Goal: Task Accomplishment & Management: Complete application form

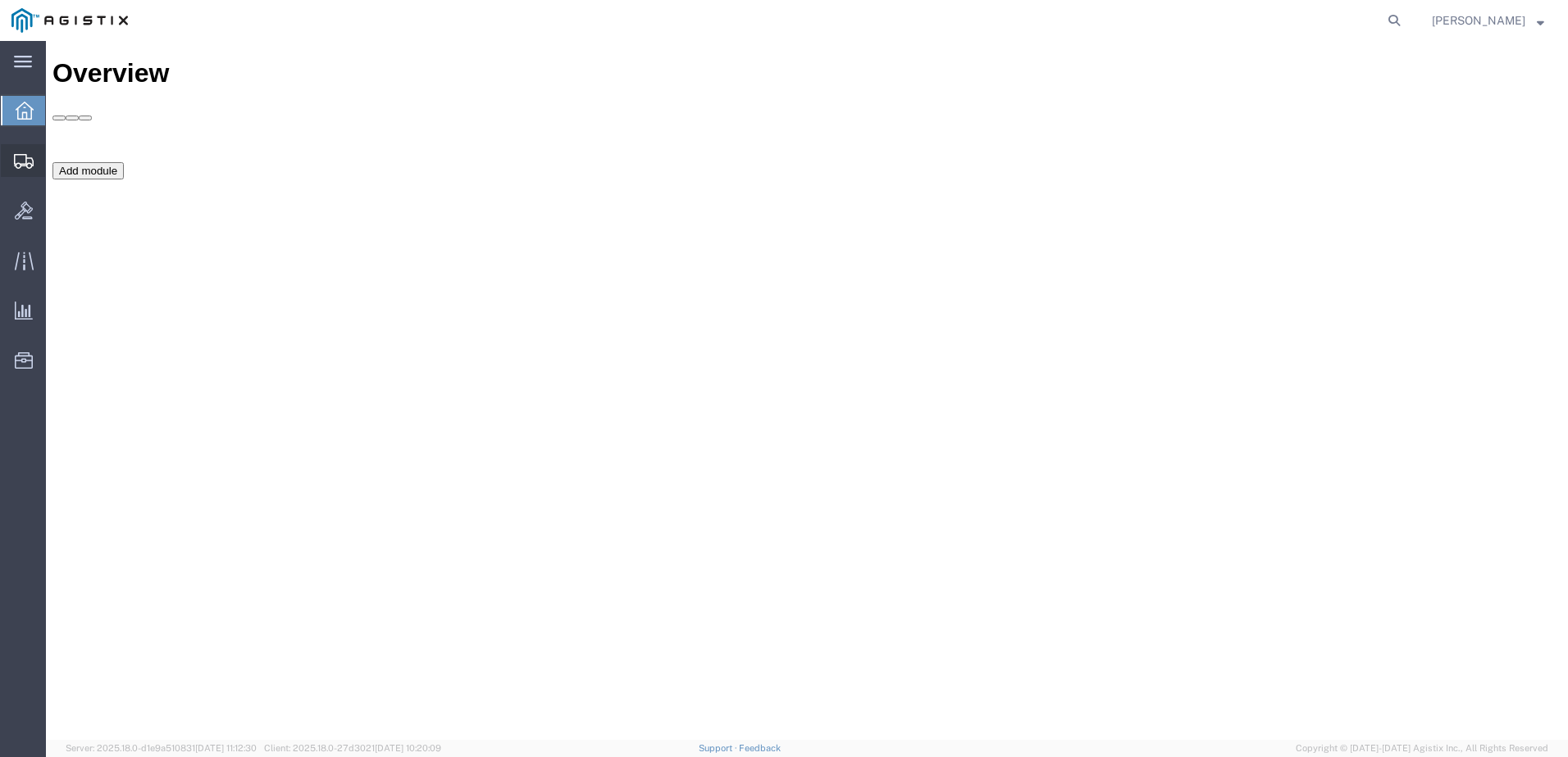
click at [0, 0] on span "Create Shipment" at bounding box center [0, 0] width 0 height 0
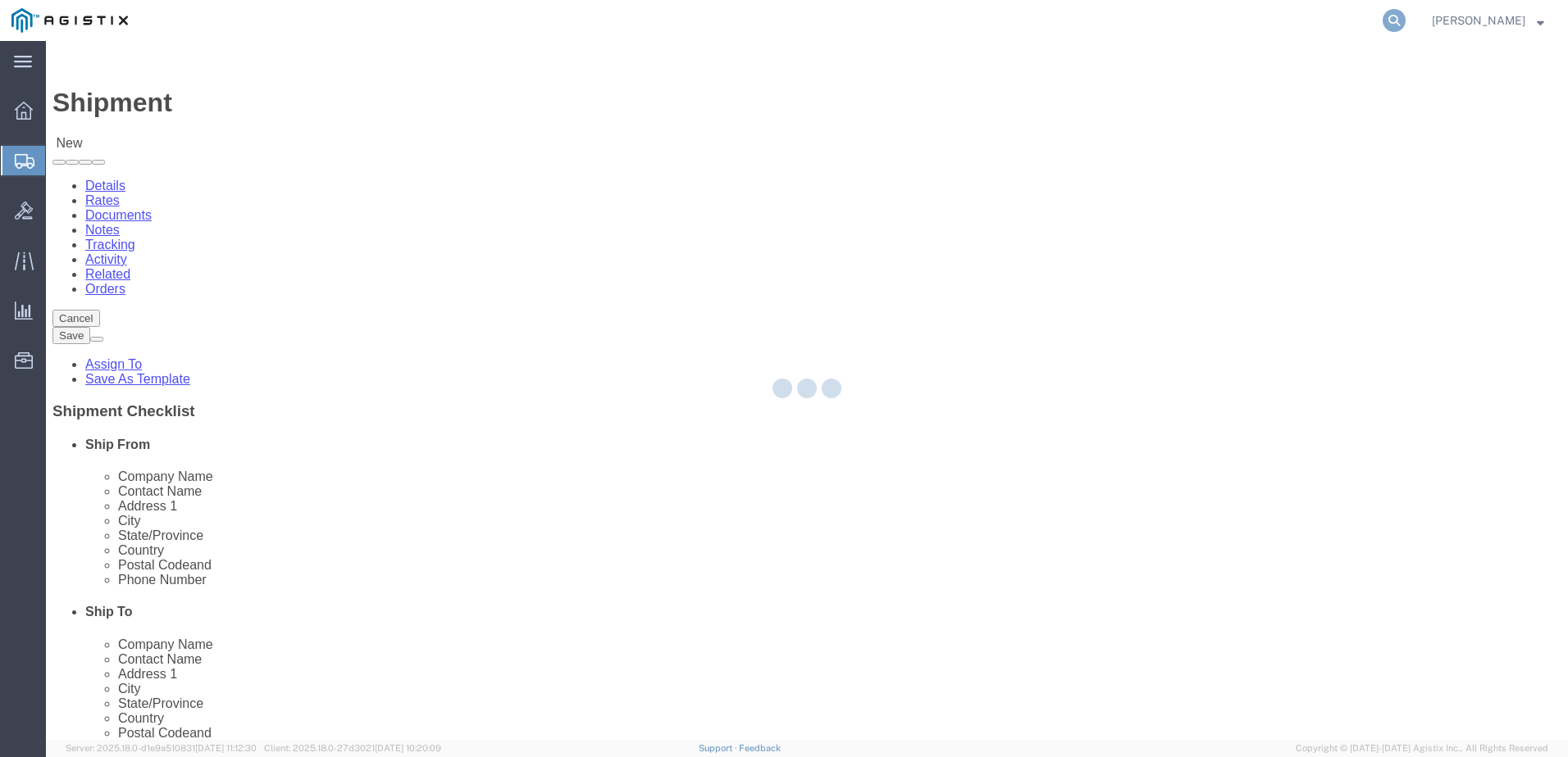
click at [1405, 28] on icon at bounding box center [1394, 20] width 23 height 23
click at [1329, 24] on input "search" at bounding box center [1133, 20] width 499 height 39
select select
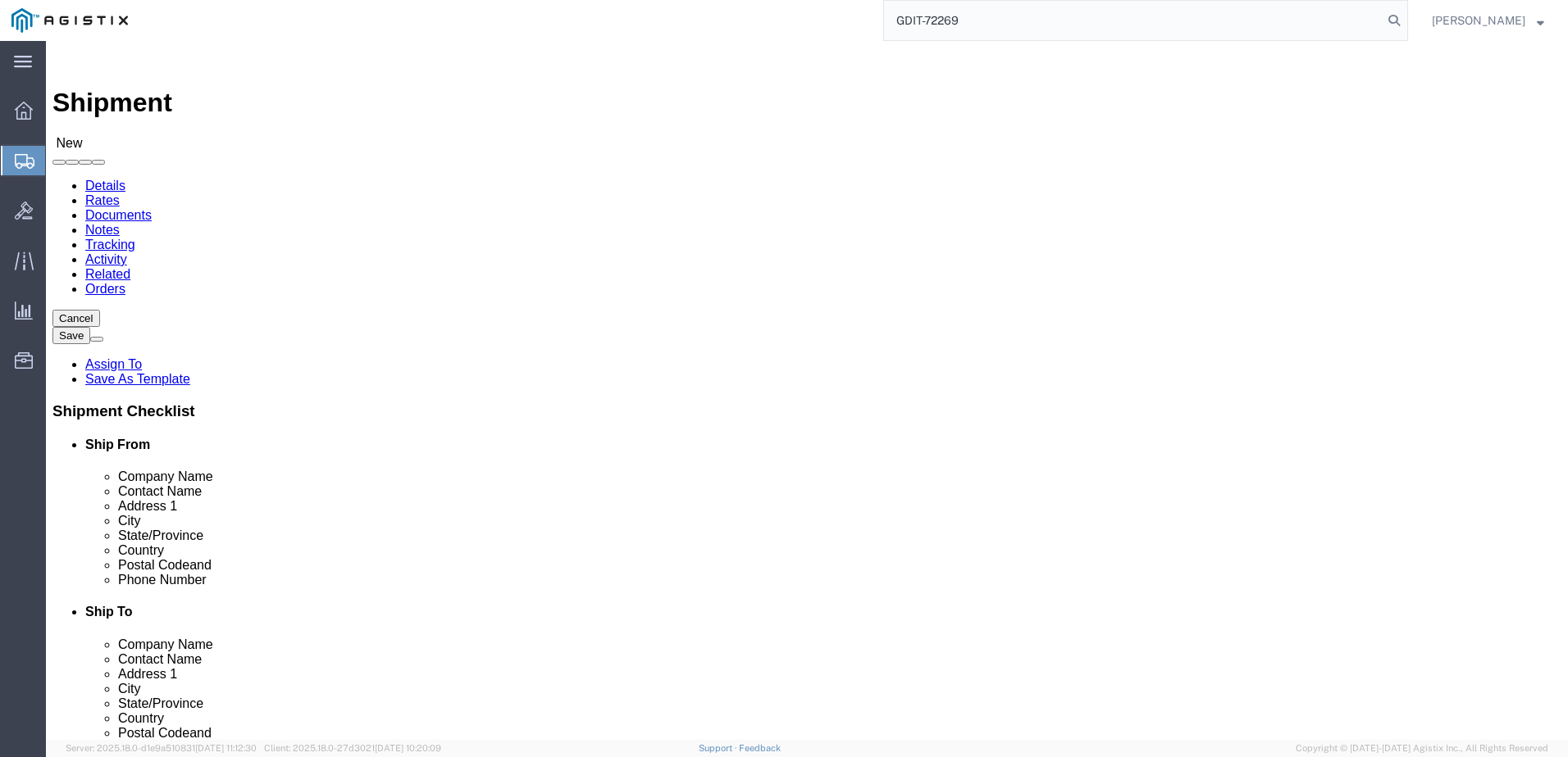
type input "GDIT-72269"
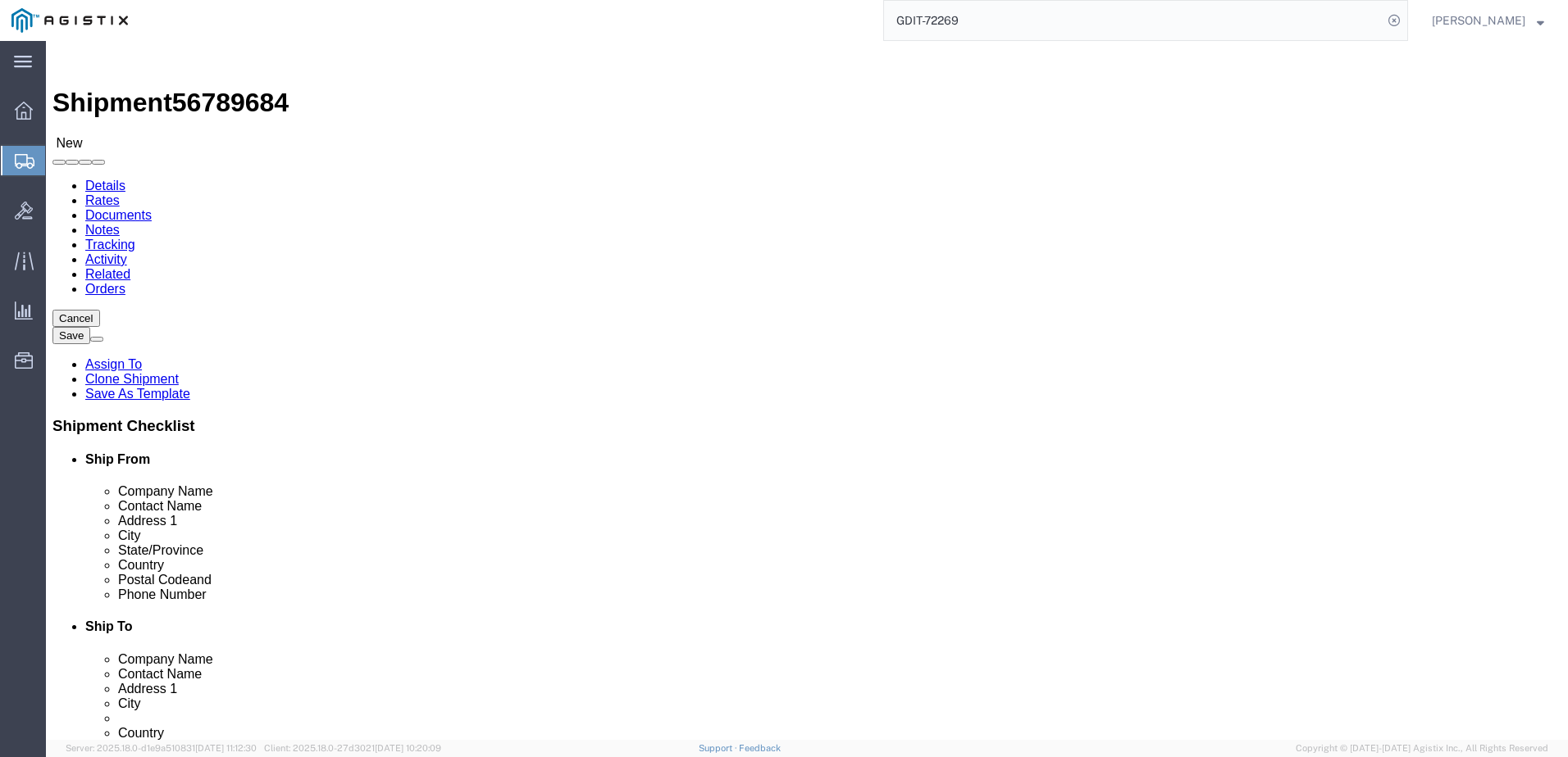
select select "69651"
select select "34239"
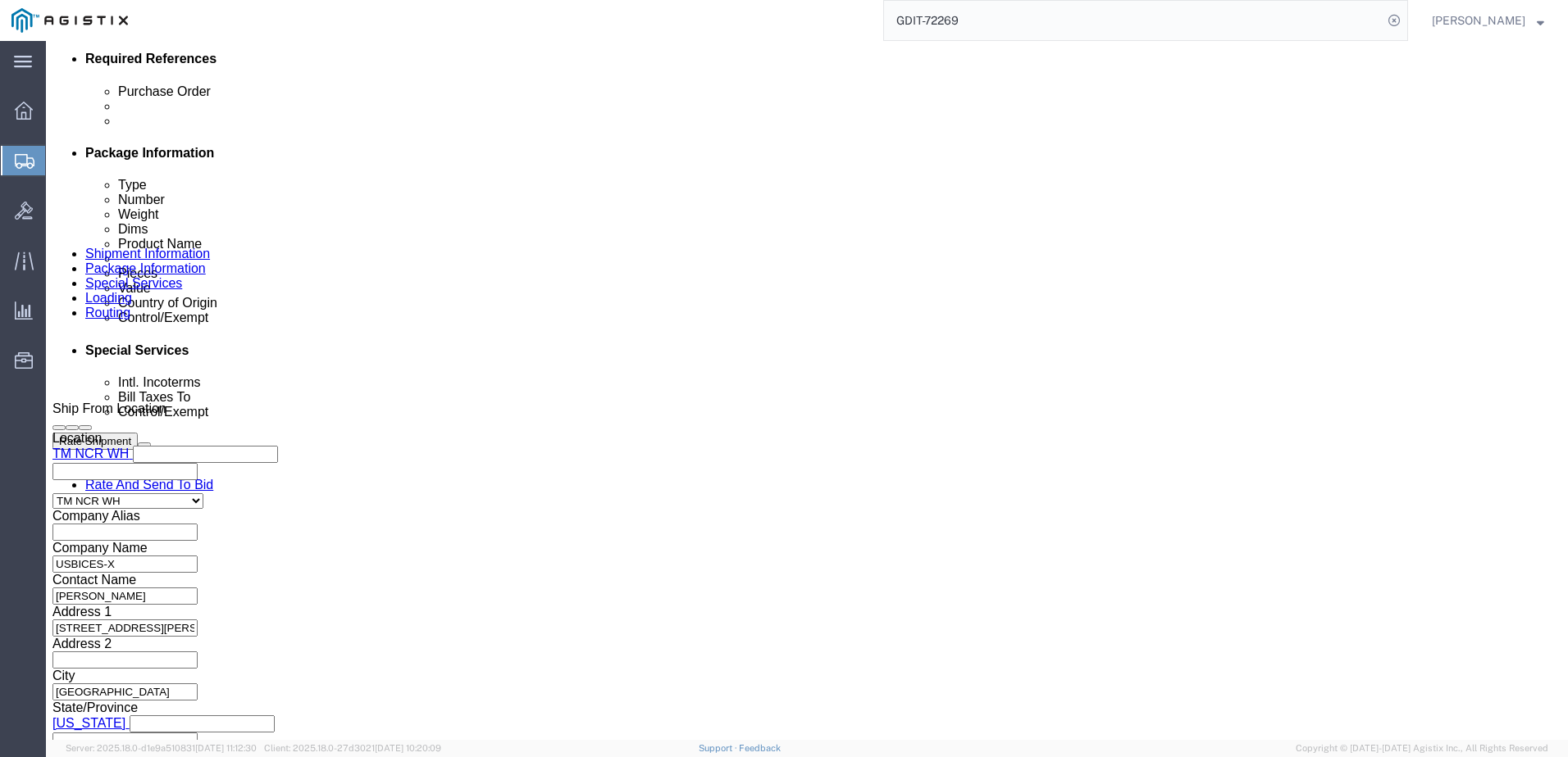
scroll to position [968, 0]
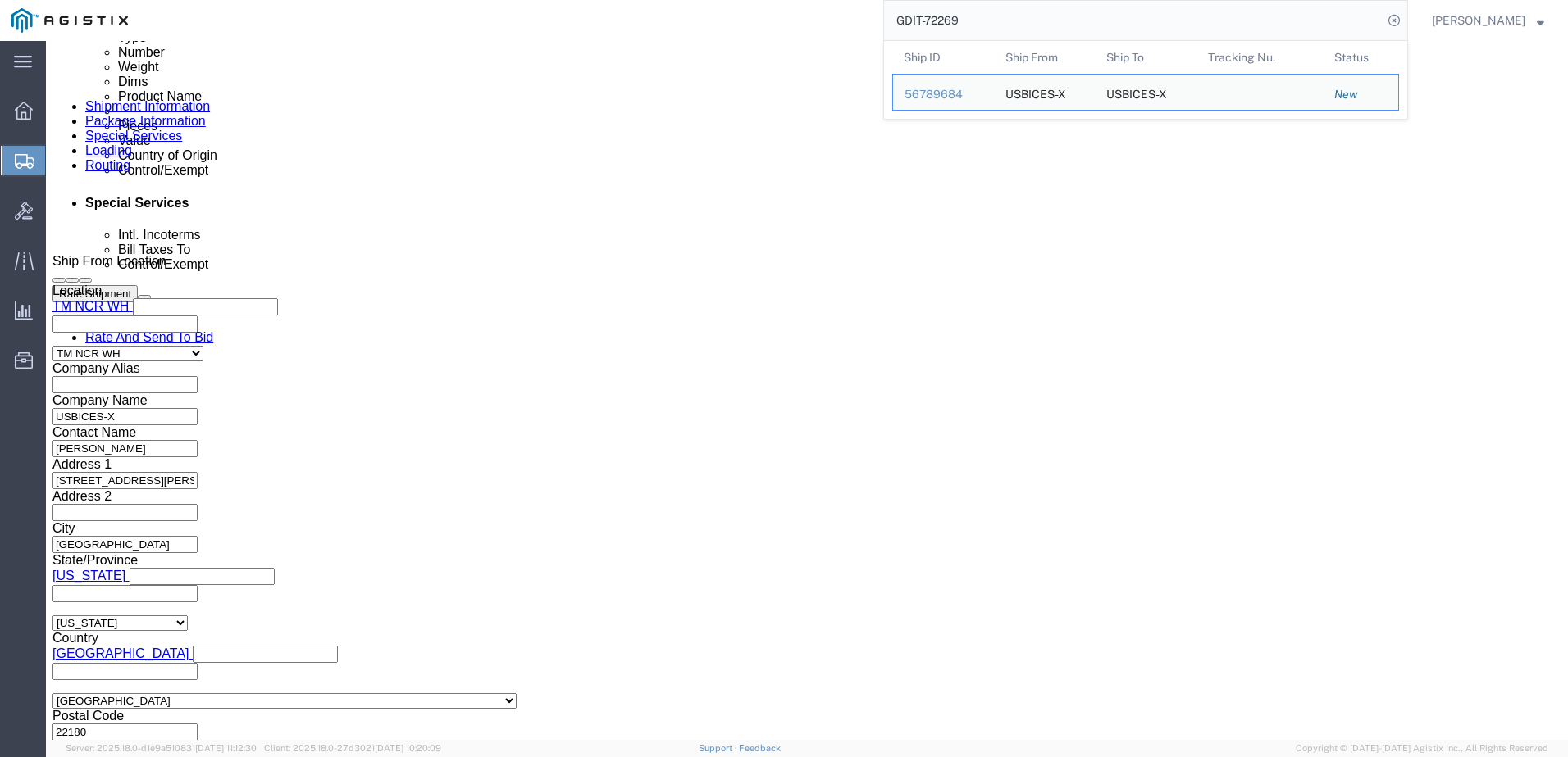
click button "Continue"
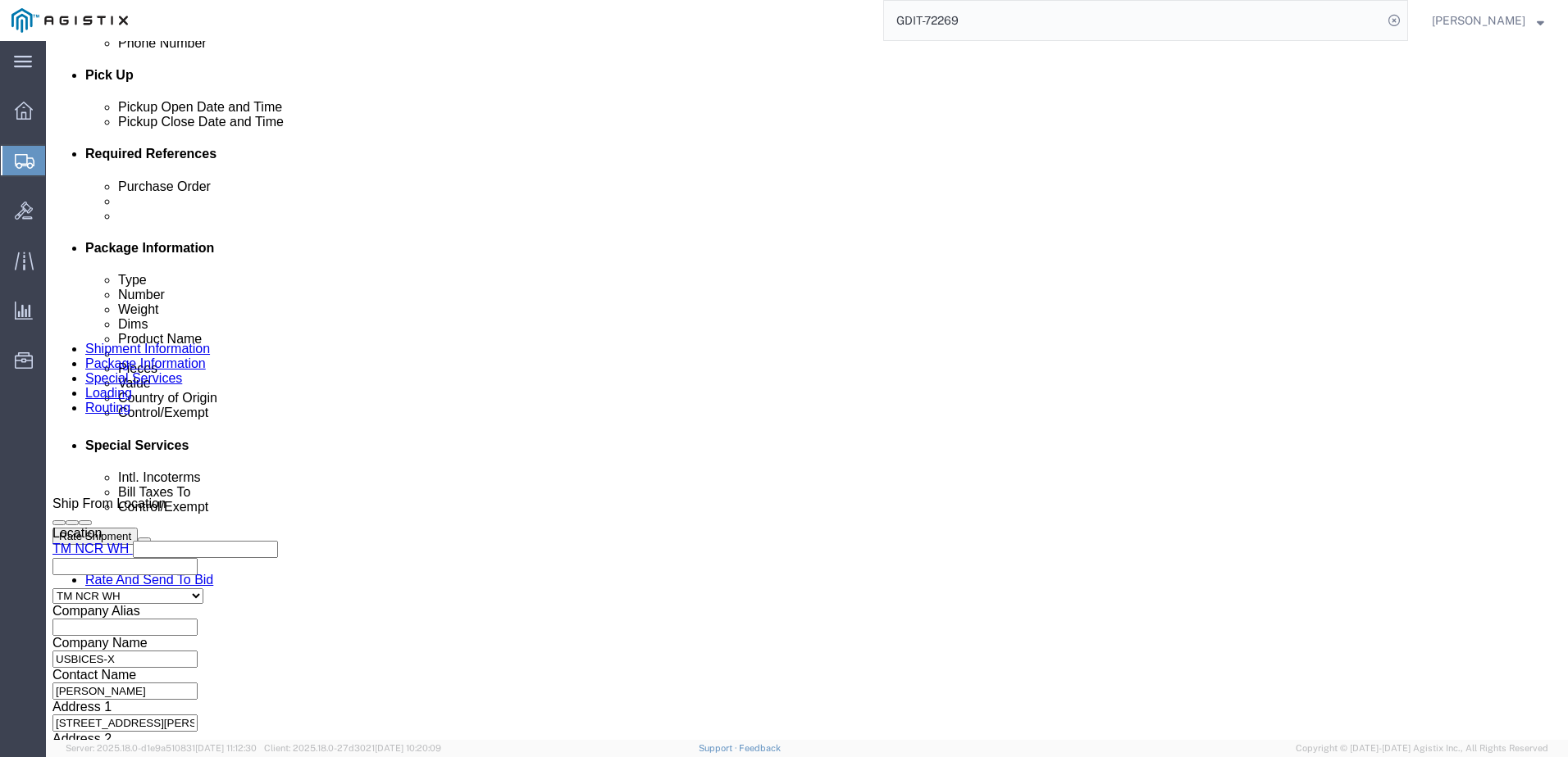
scroll to position [630, 0]
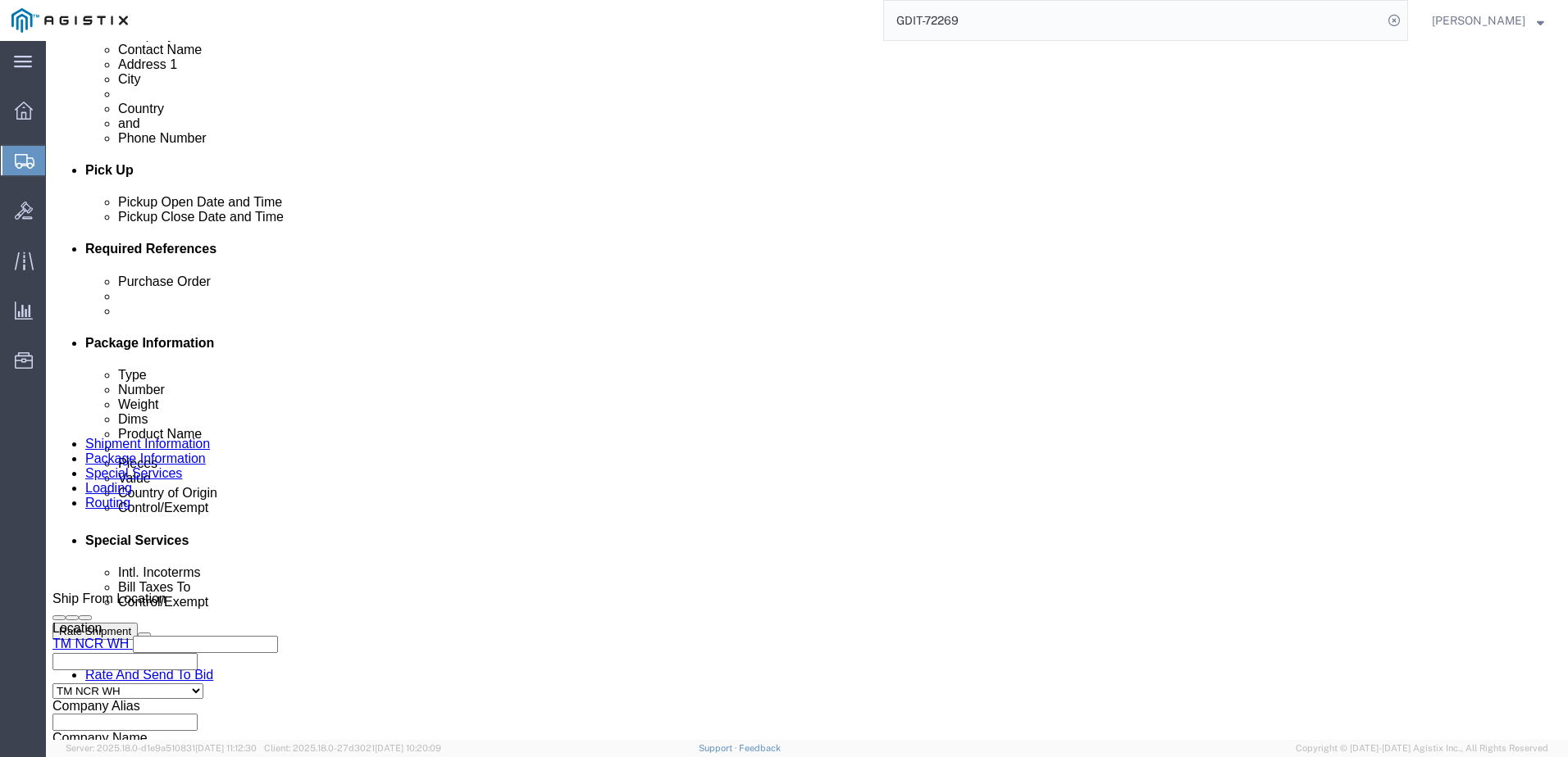
click div "Pieces: 1.00 Each Total value: 14460.00 USD"
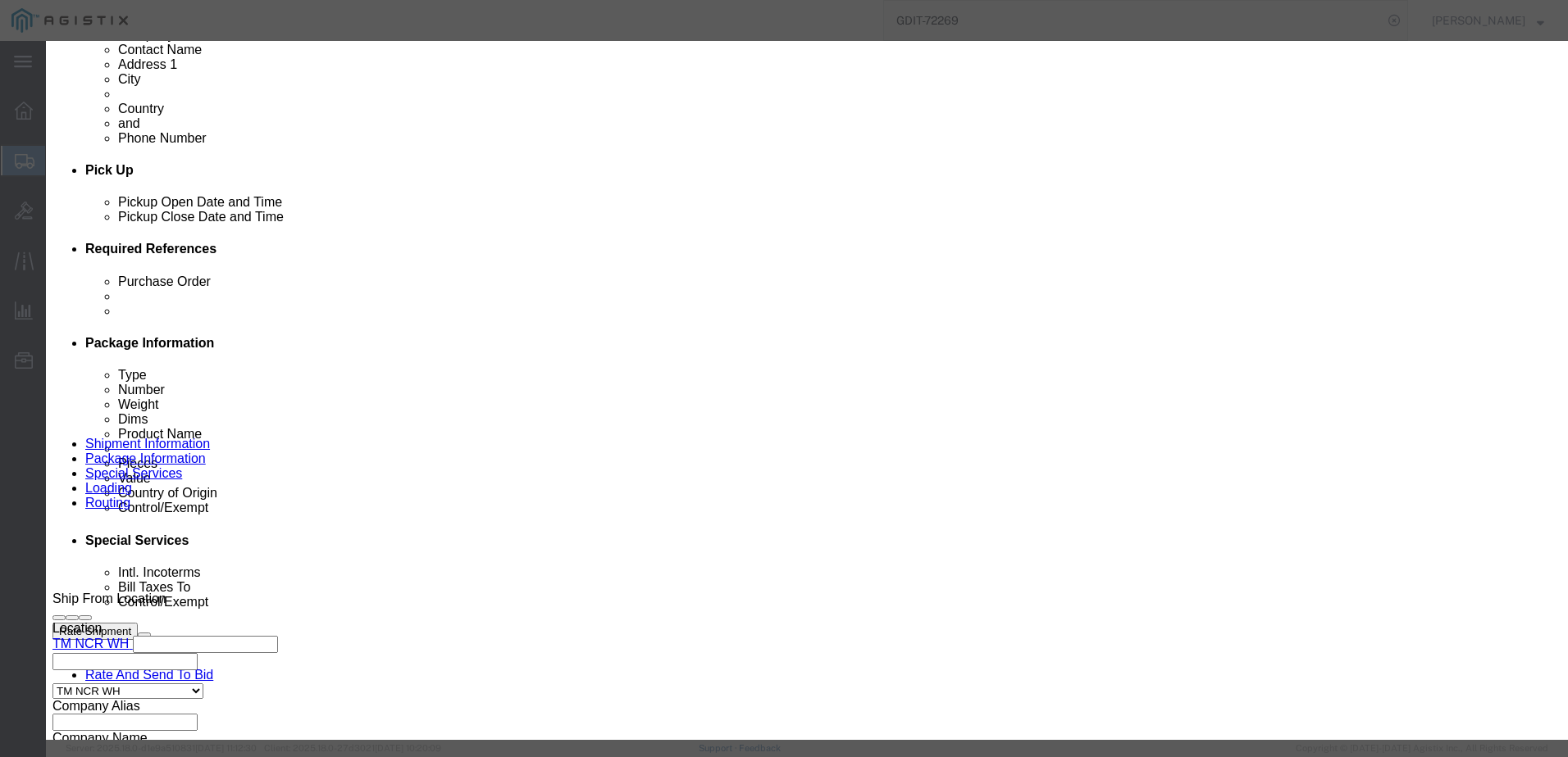
scroll to position [0, 0]
click button "Close"
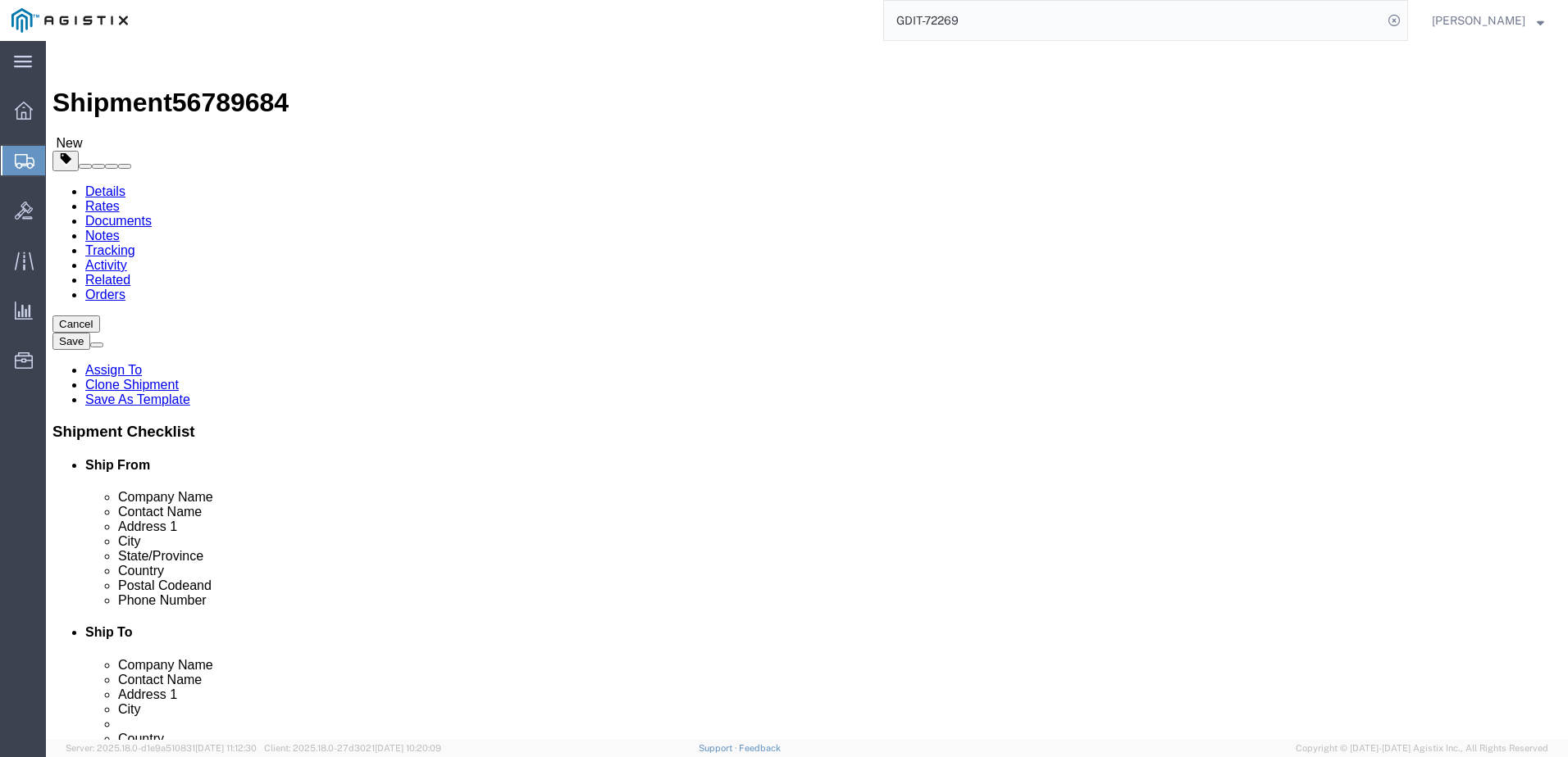
click link "Shipment Information"
drag, startPoint x: 822, startPoint y: 369, endPoint x: 932, endPoint y: 373, distance: 110.1
click input "HQ USAFRICOM"
drag, startPoint x: 822, startPoint y: 403, endPoint x: 979, endPoint y: 404, distance: 157.0
click input "Bldg. 3312, [PERSON_NAME] Barracks"
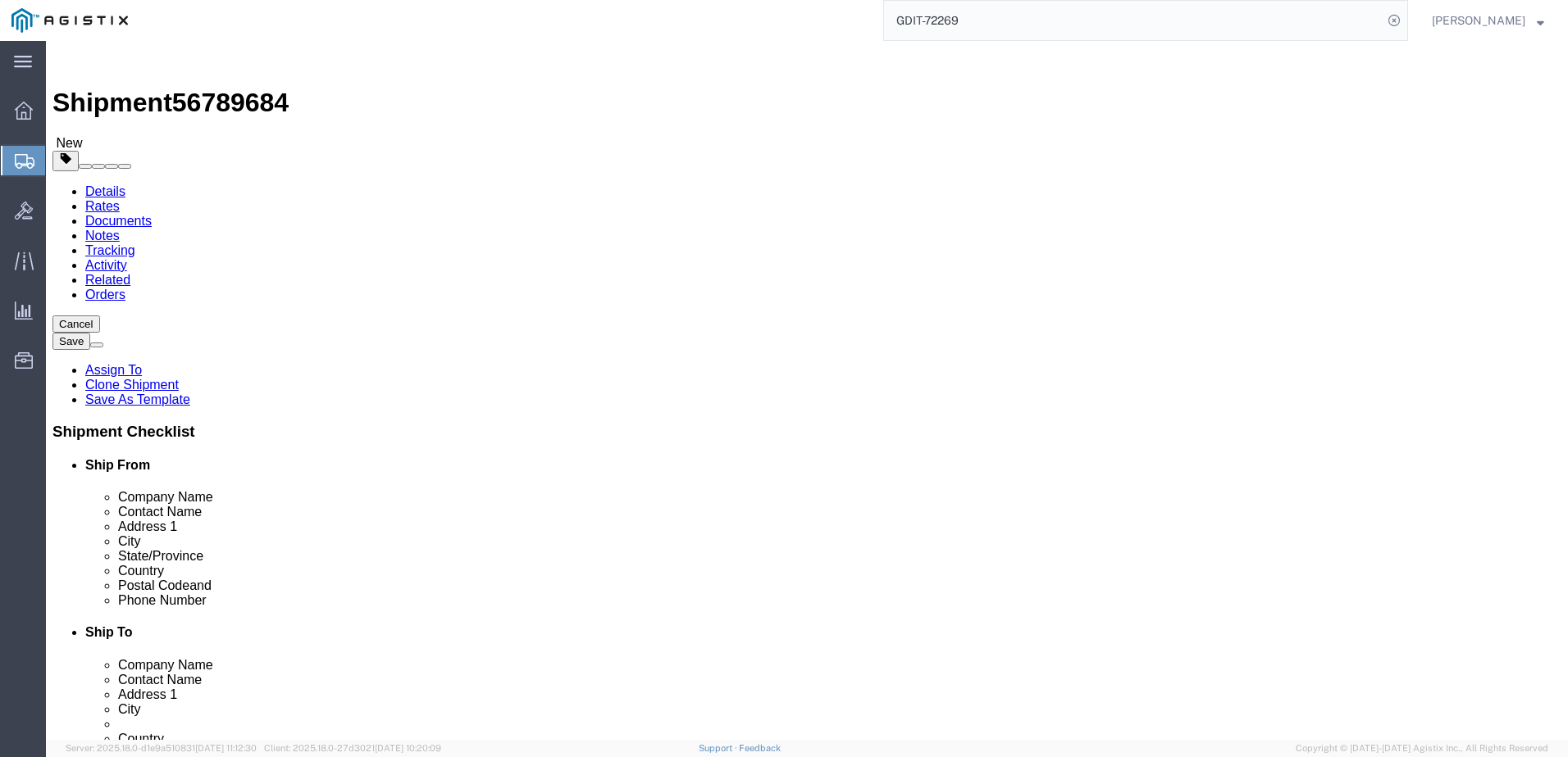
click input "[GEOGRAPHIC_DATA]"
drag, startPoint x: 950, startPoint y: 559, endPoint x: 822, endPoint y: 558, distance: 128.0
click div "[PHONE_NUMBER]"
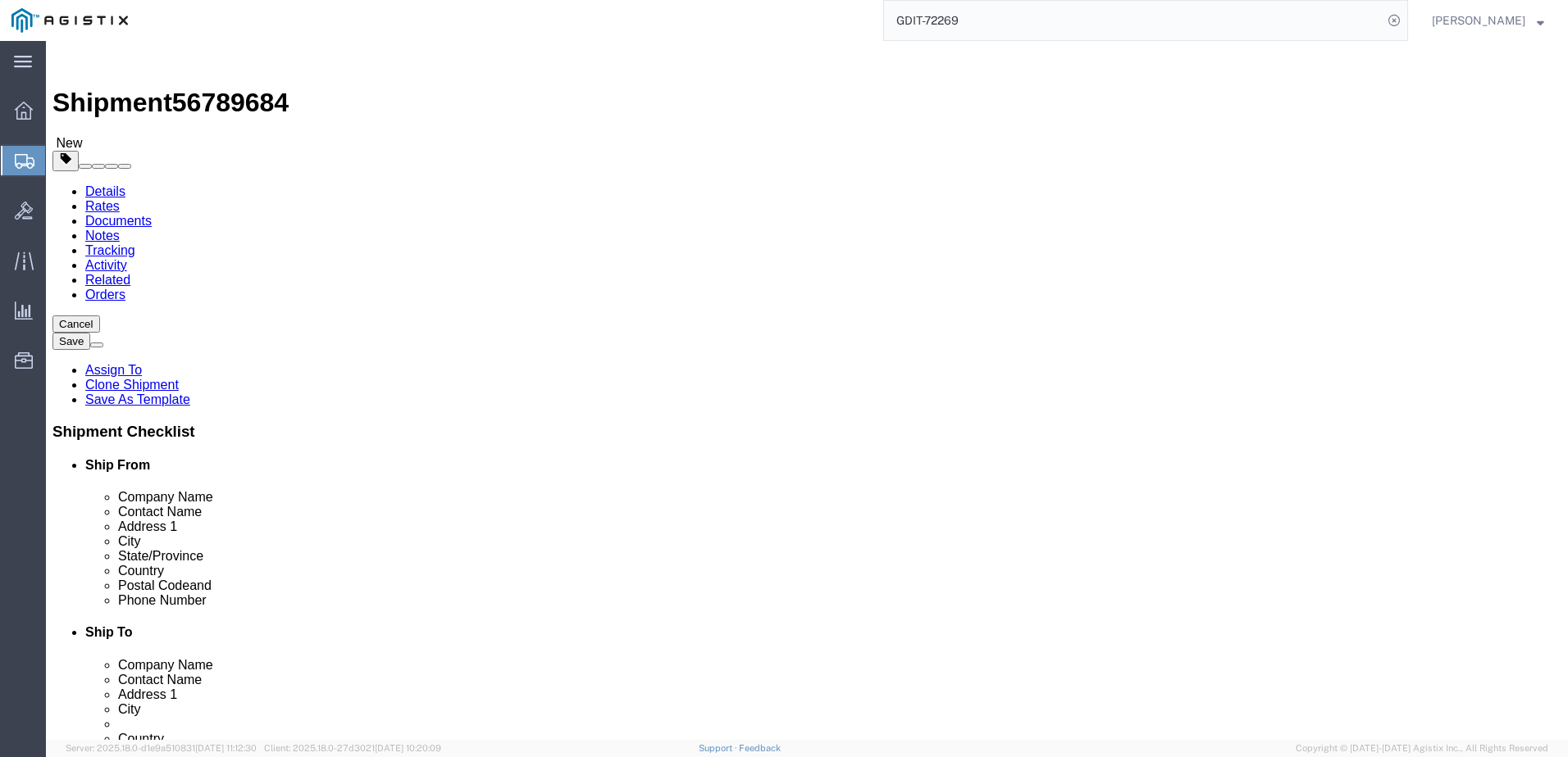
click icon
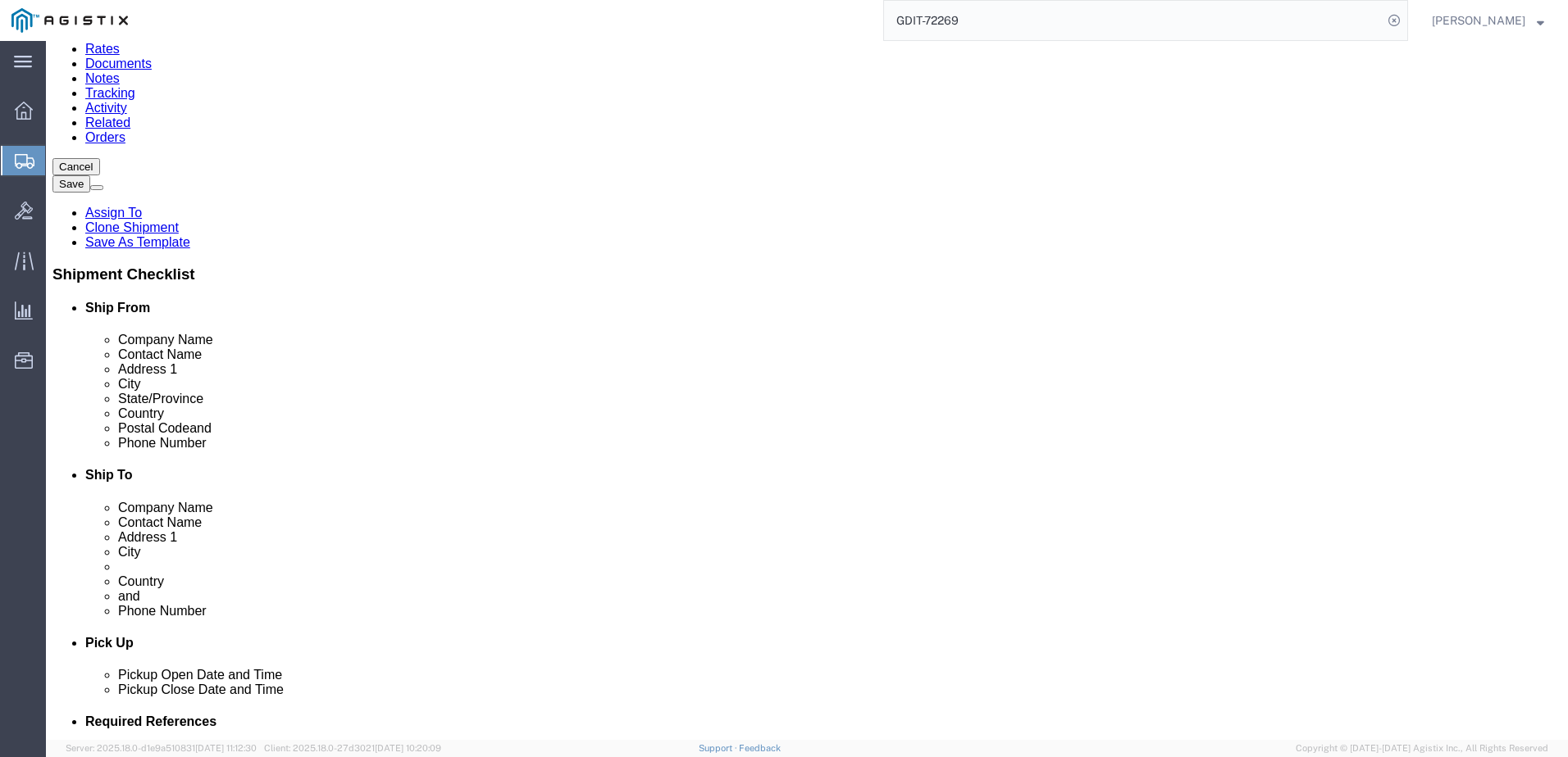
scroll to position [164, 0]
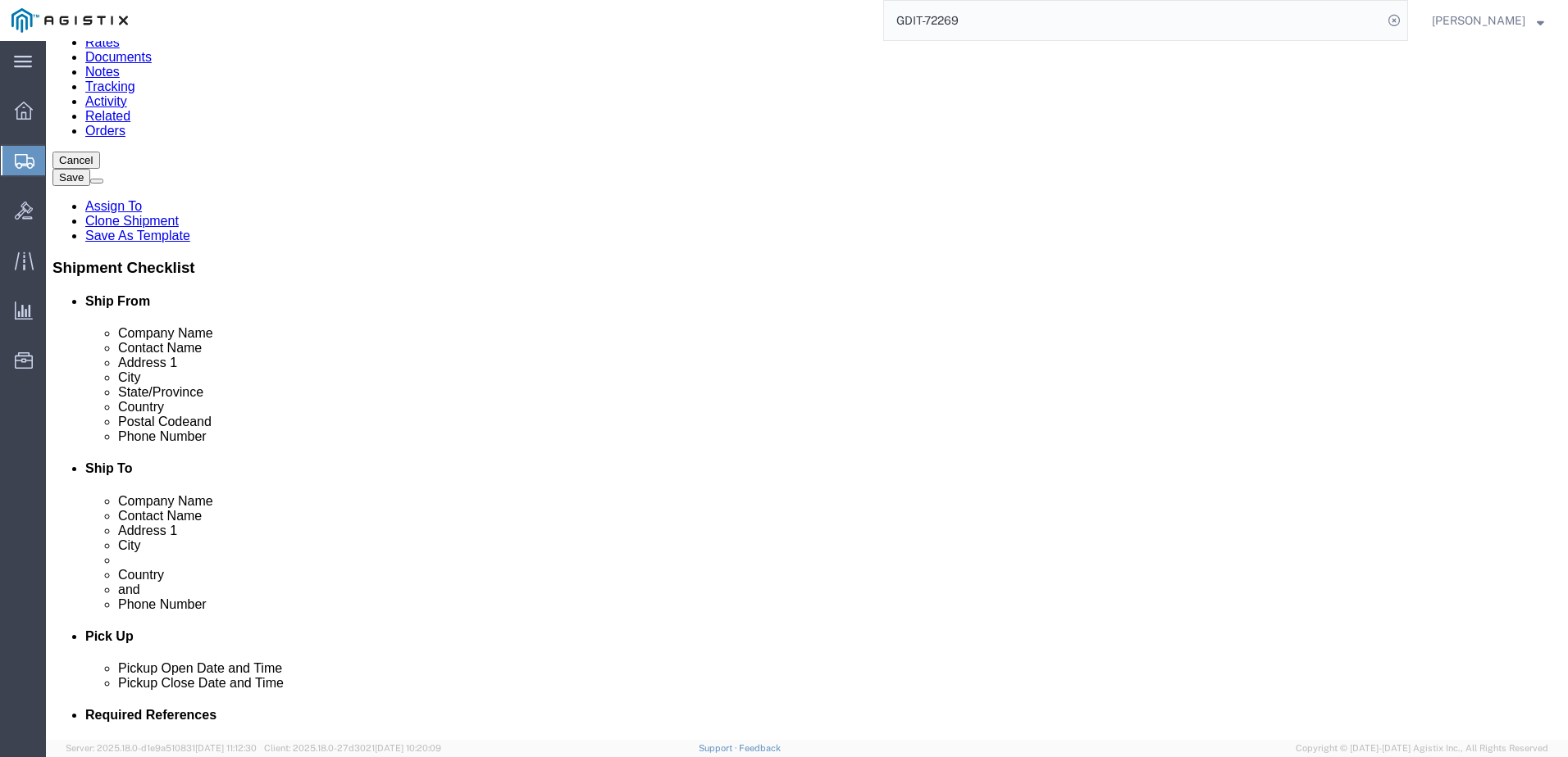
click dd "1.00 Each"
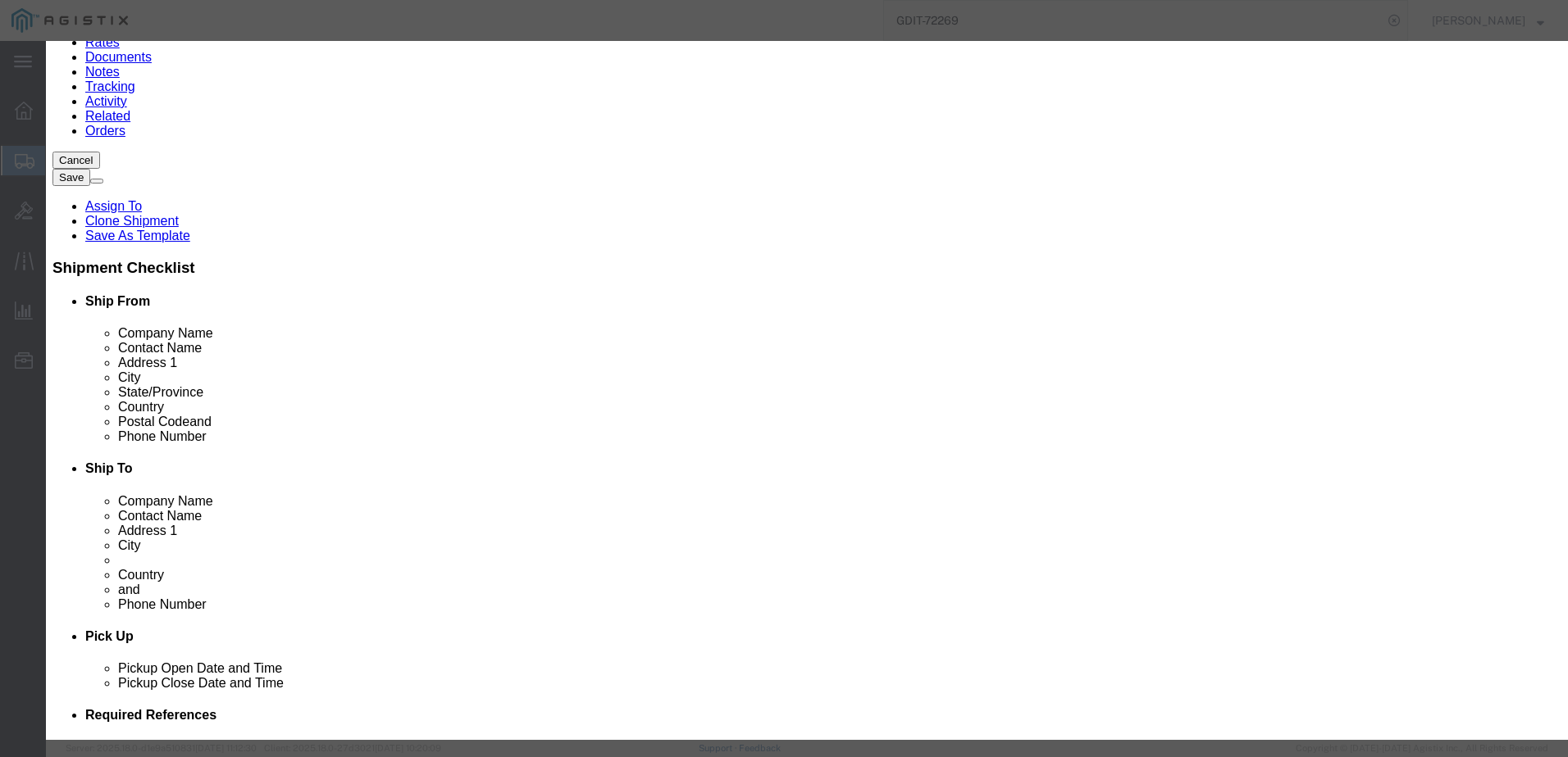
click input "text"
paste input "5A002.A"
type input "5A002.A"
click button
click input "text"
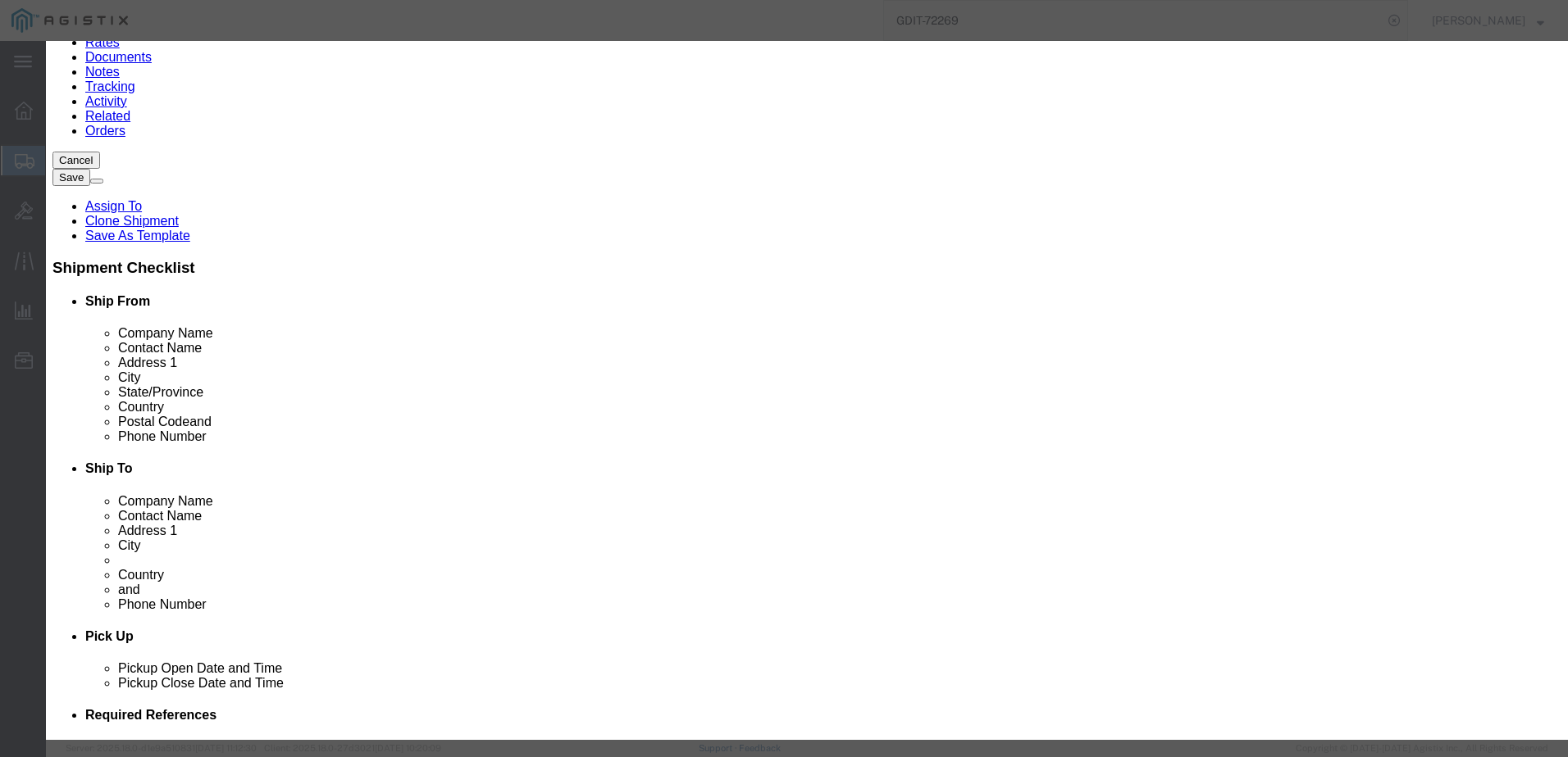
paste input "5A002.A"
type input "5A002.A"
click button
click input "text"
paste input "5A002.A"
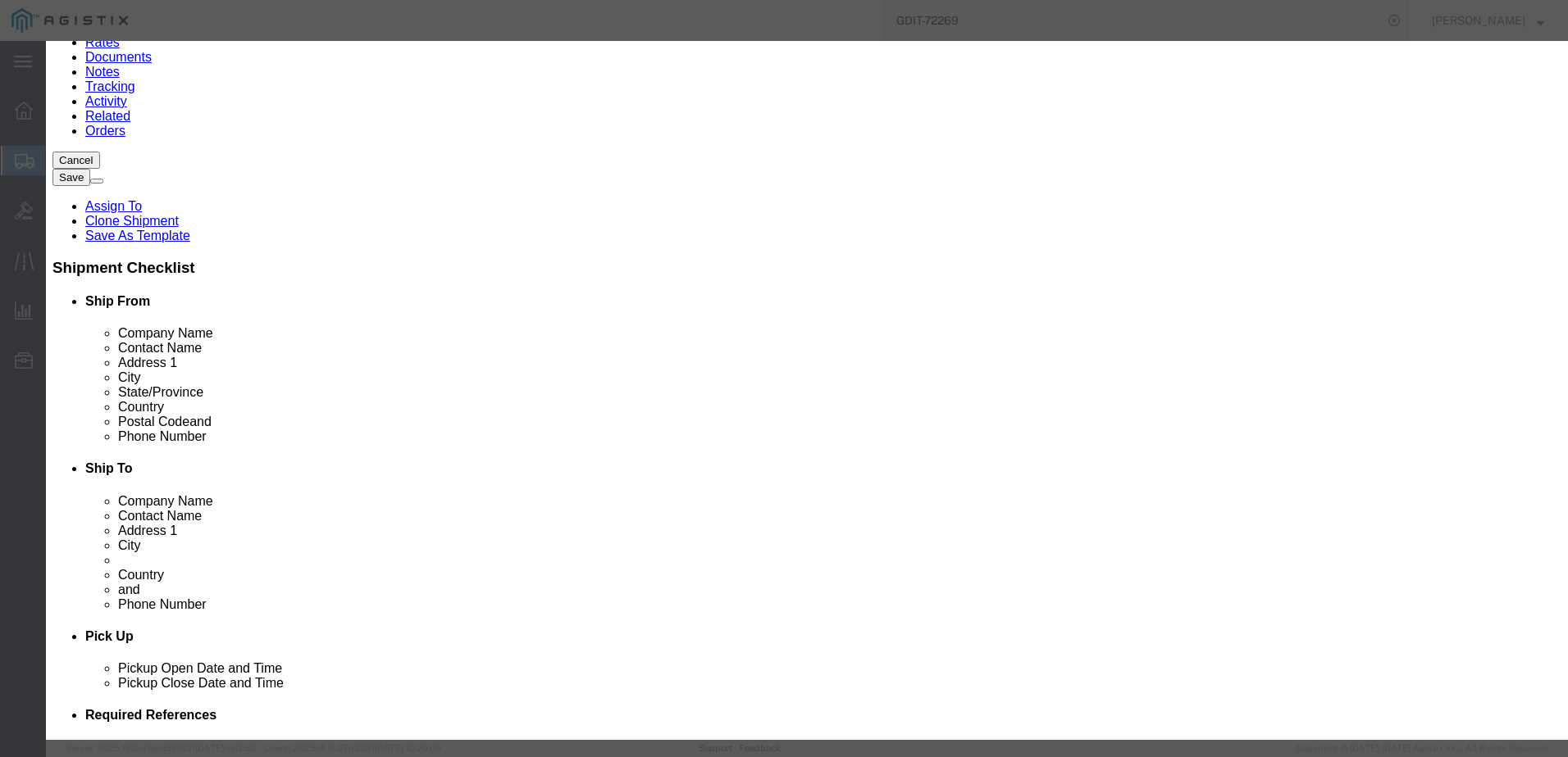
type input "5A002.A"
click button
click input "text"
paste input "5A002.A"
type input "5A002.A"
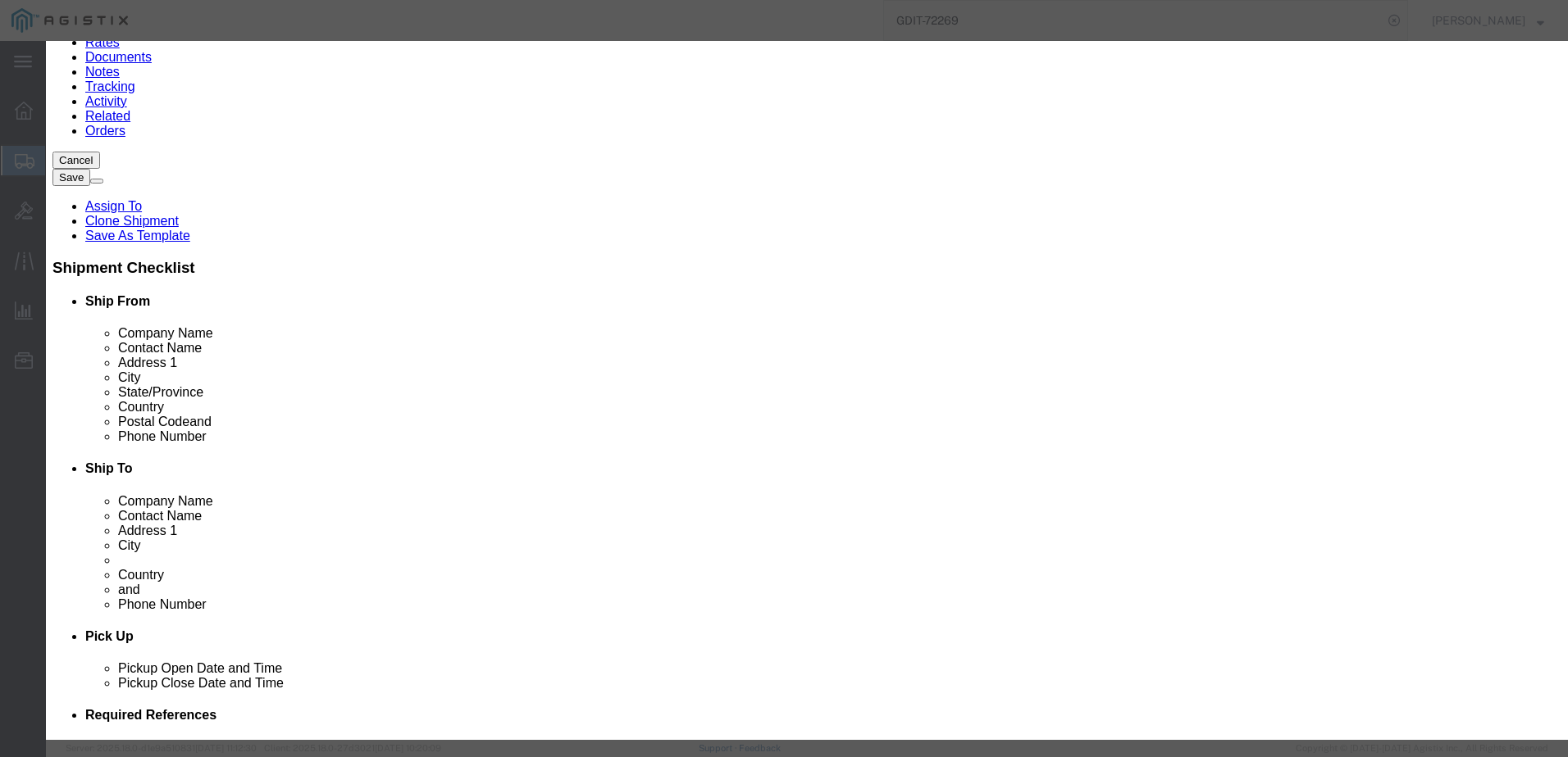
click button
click input "text"
paste input "5A002.A"
type input "5A002.A"
click button
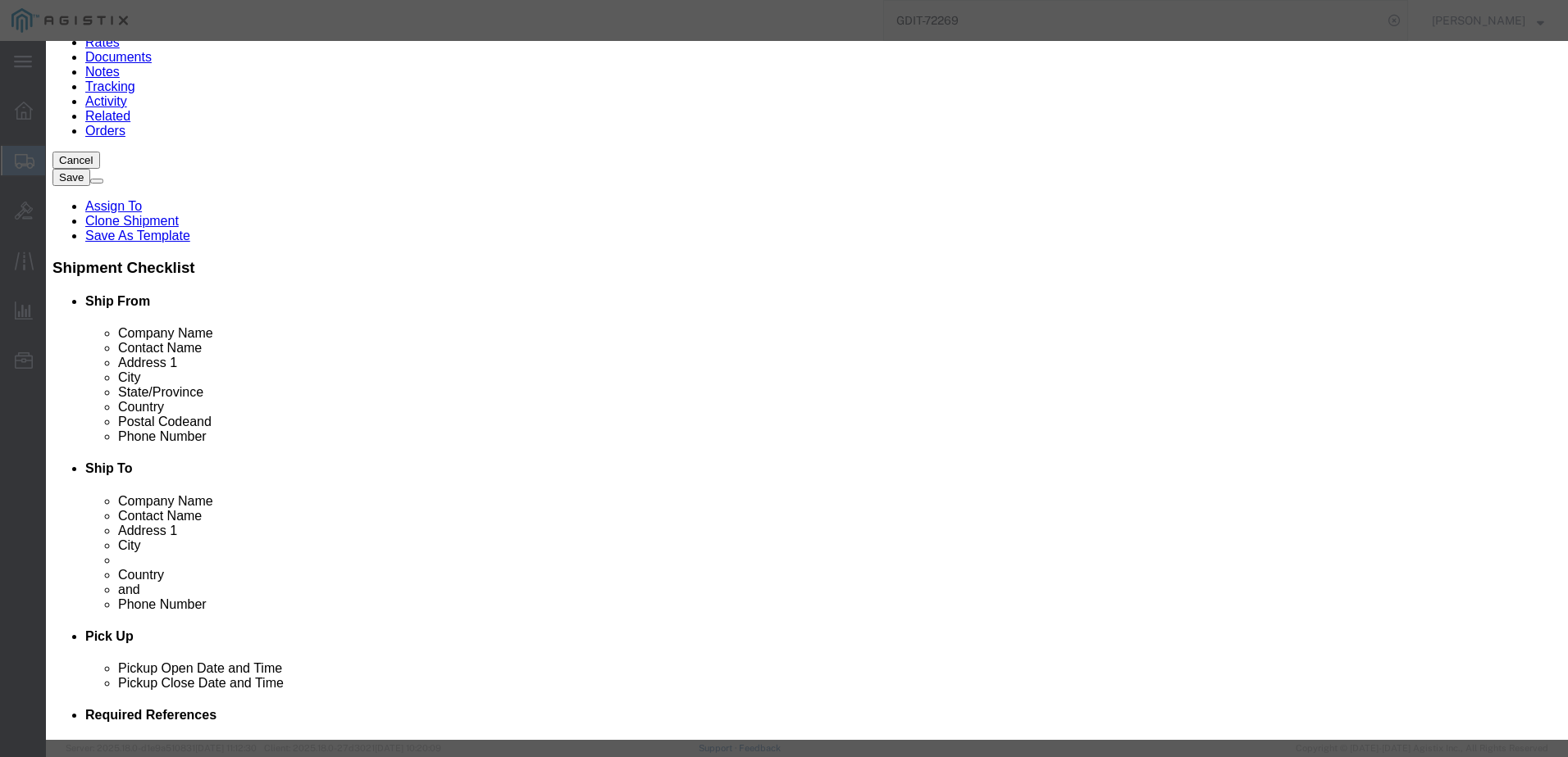
click input "text"
paste input "5A002.A"
type input "5A002.A"
click button
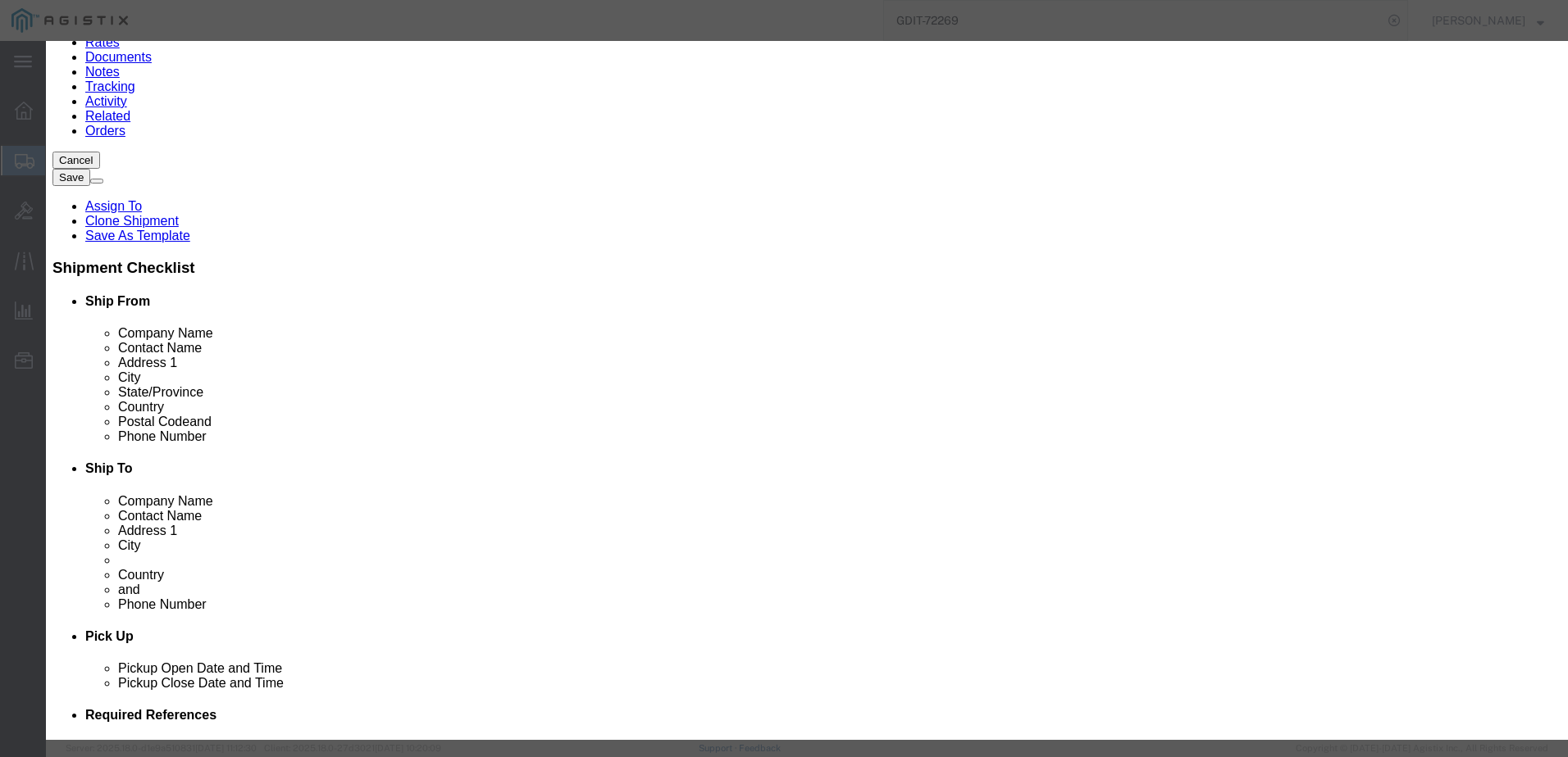
click input "text"
type input "8517.62.0020"
click button
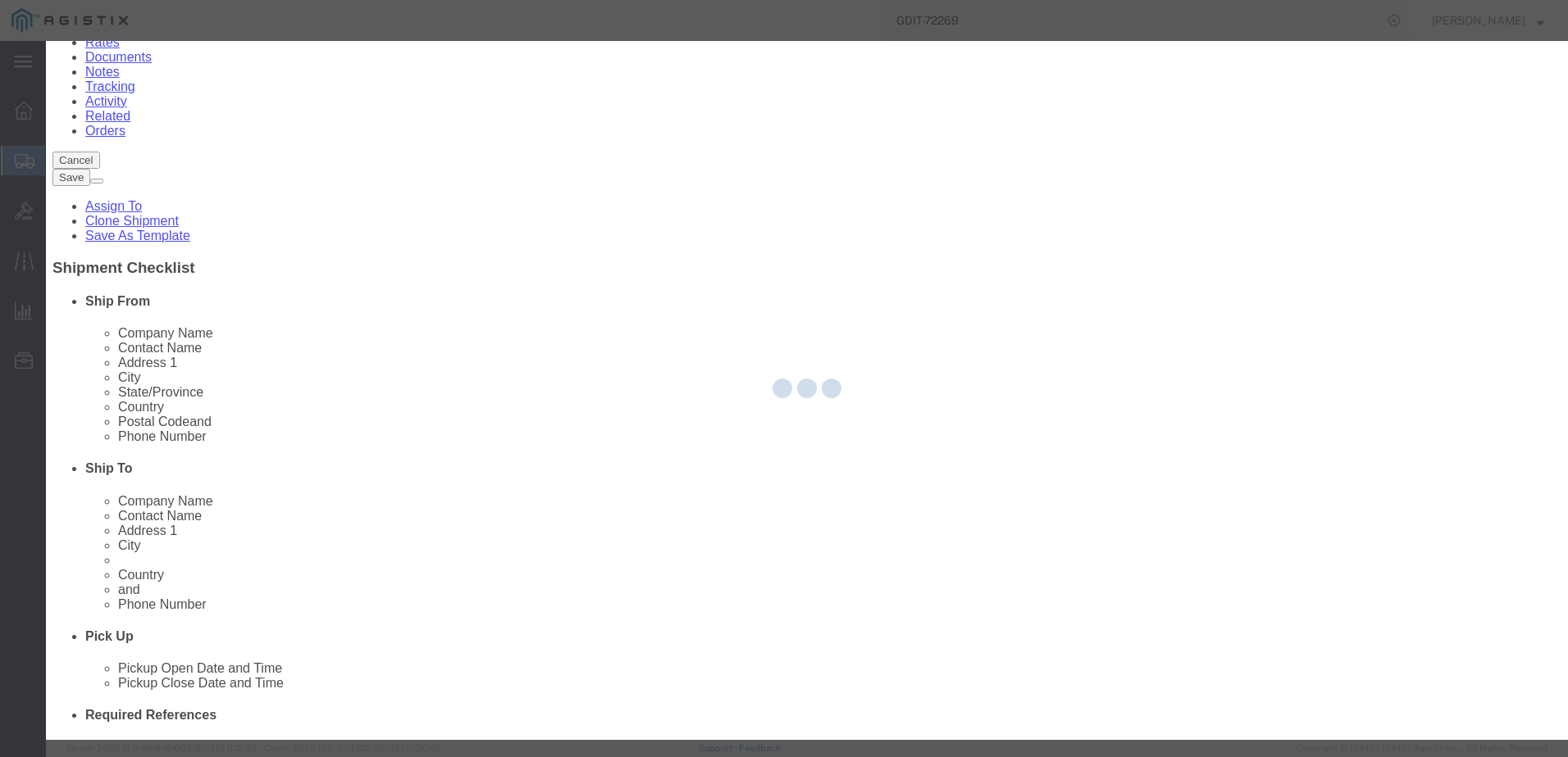
click at [603, 464] on div at bounding box center [806, 390] width 1521 height 699
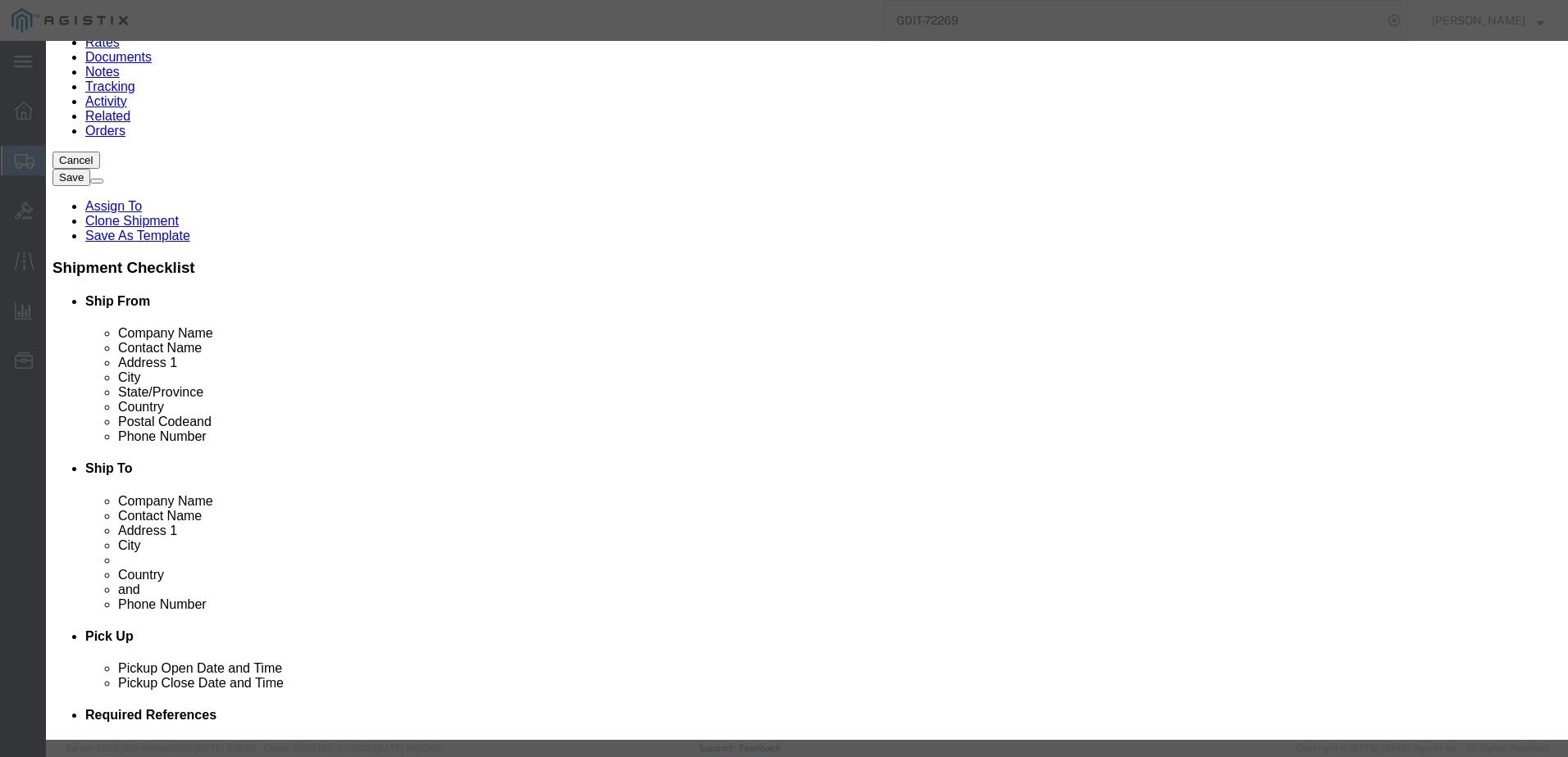
click input "text"
paste input "8517.62.0020"
type input "8517.62.0020"
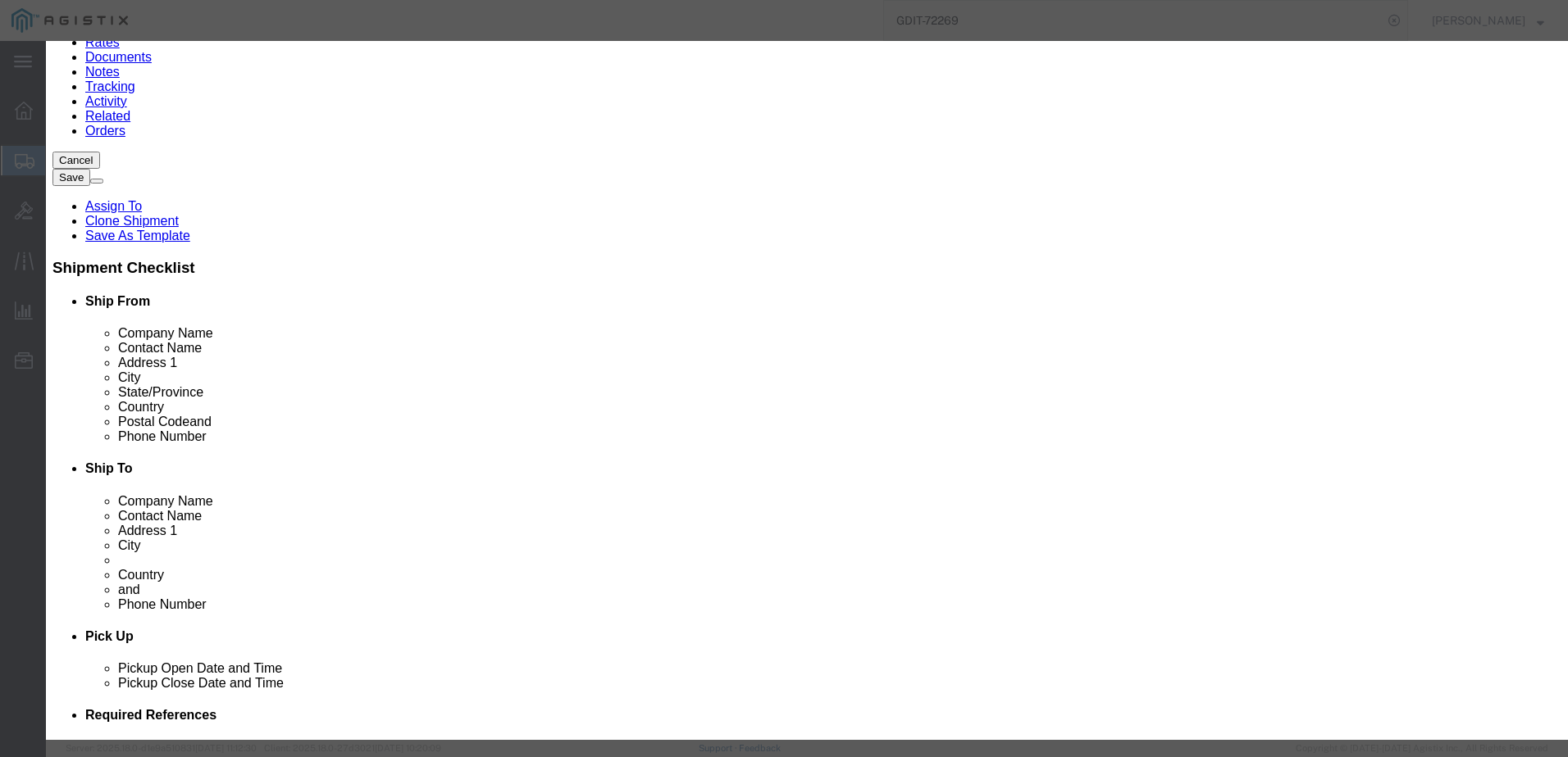
click icon
click input "text"
type input "8517.62.0020"
click button
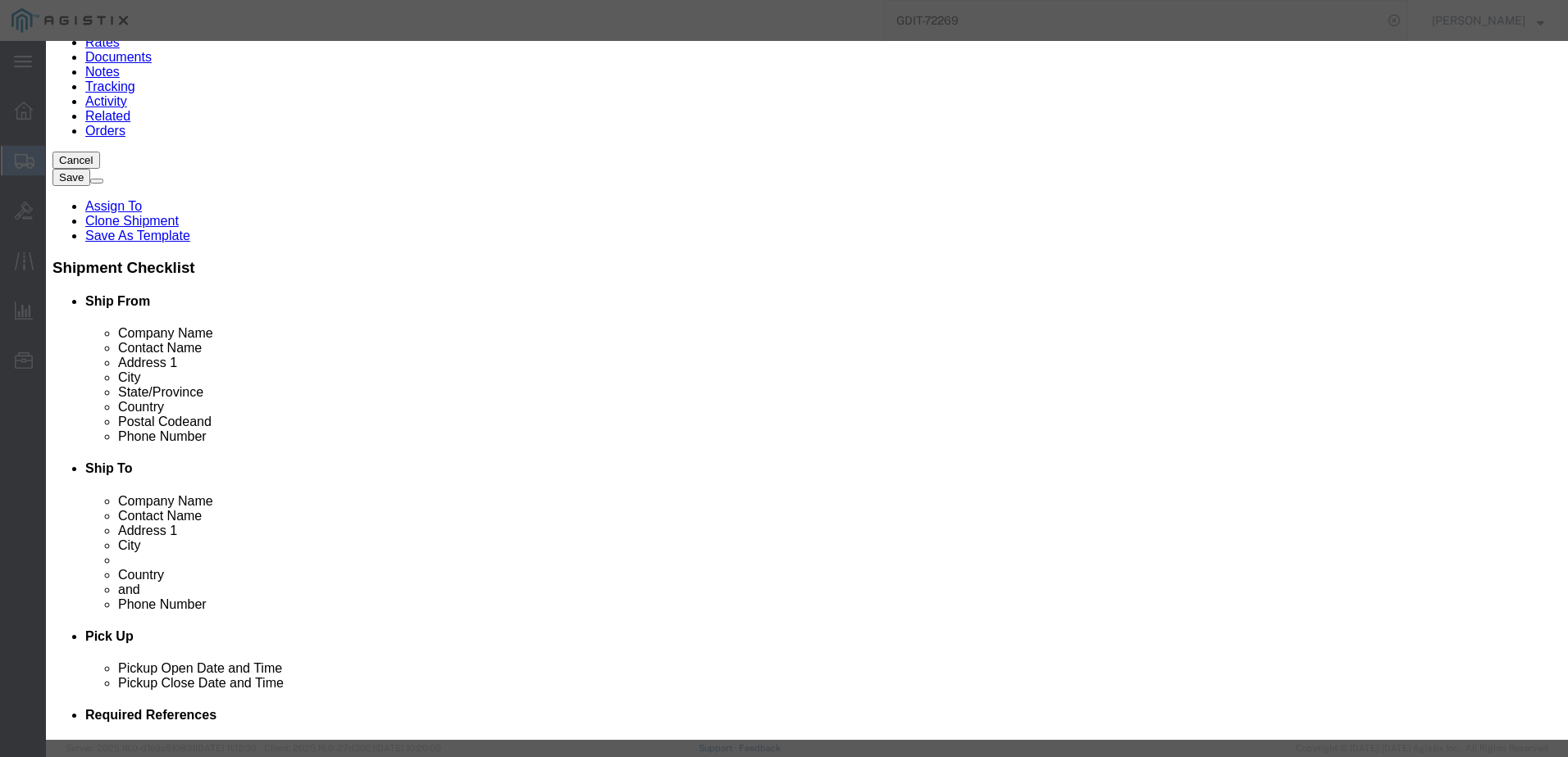
click input "text"
type input "8517.62.0020"
click button
click input "text"
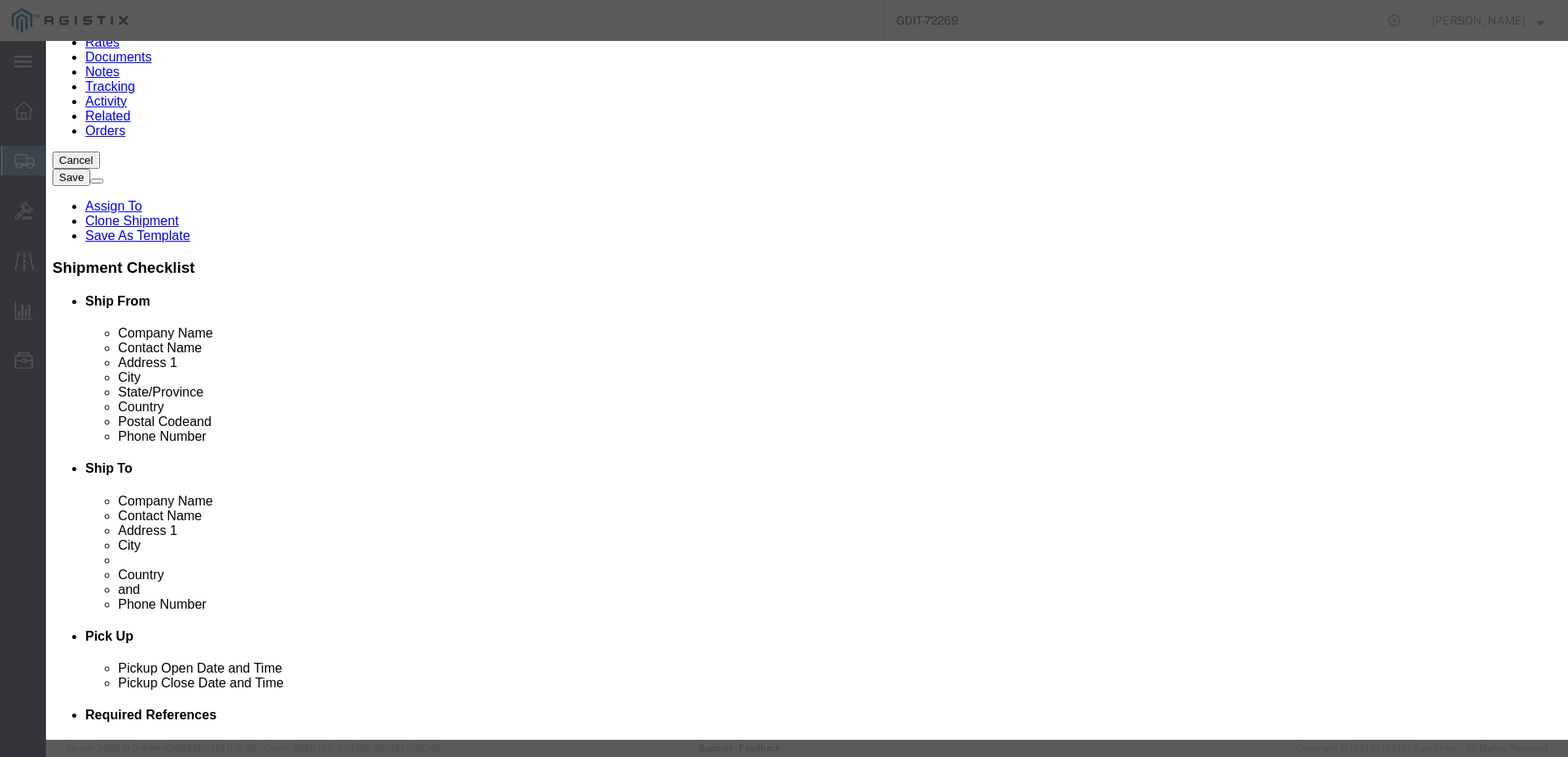
type input "8517.62.0020"
click button
click input "text"
type input "8517.62.0020"
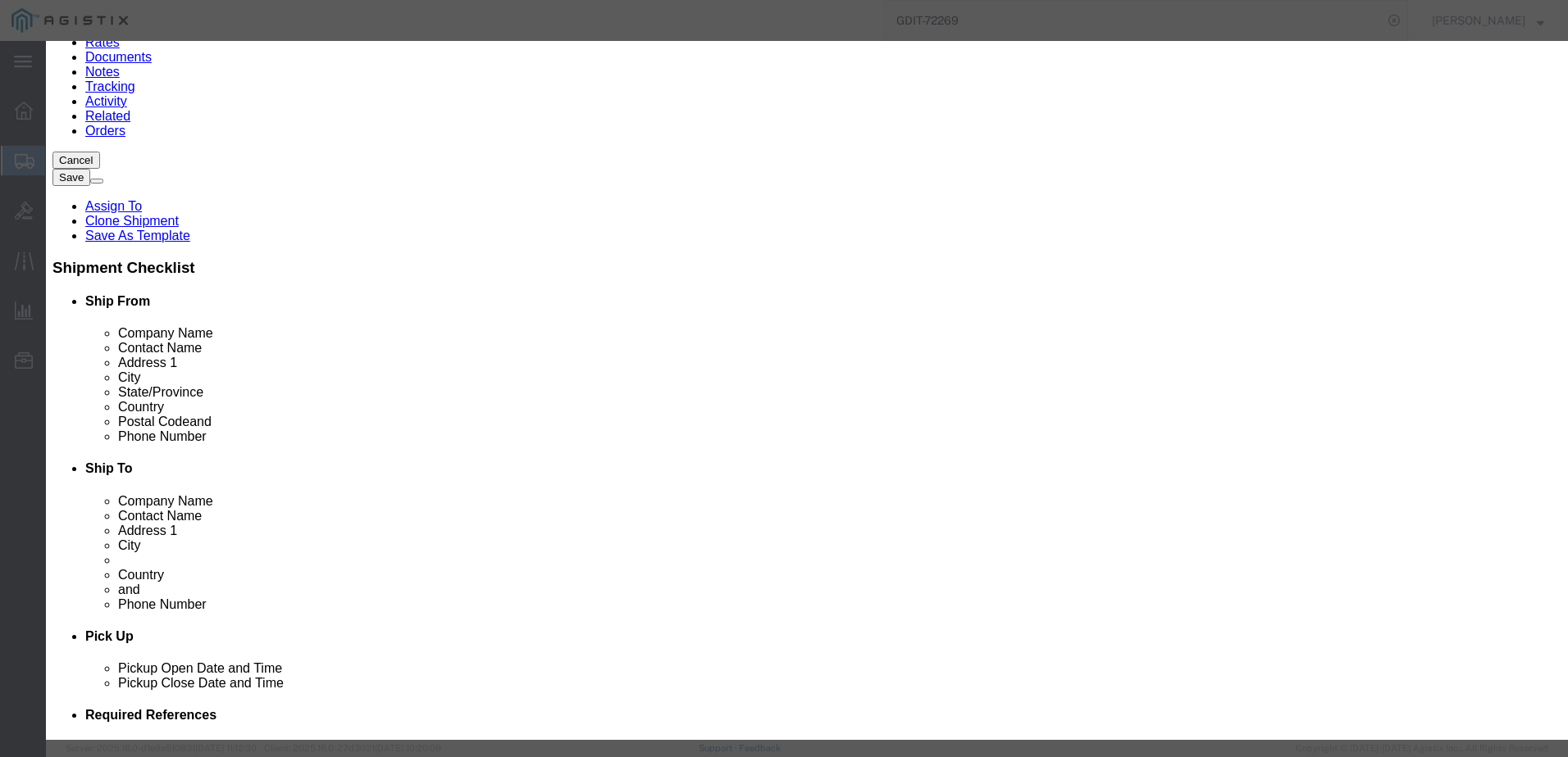
type input "8517.62.0020"
click div
click button "Save & Close"
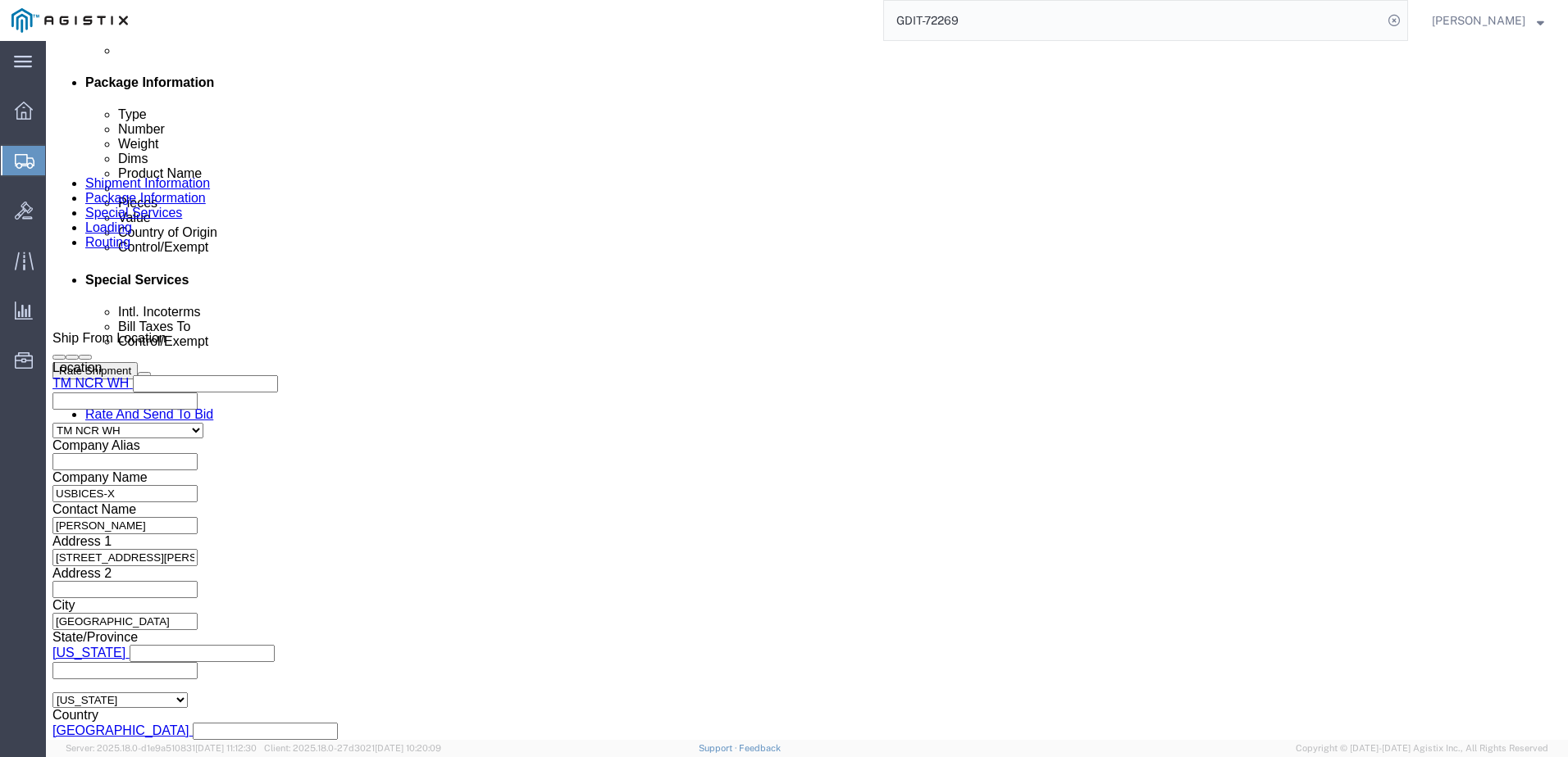
scroll to position [901, 0]
